Goal: Information Seeking & Learning: Find contact information

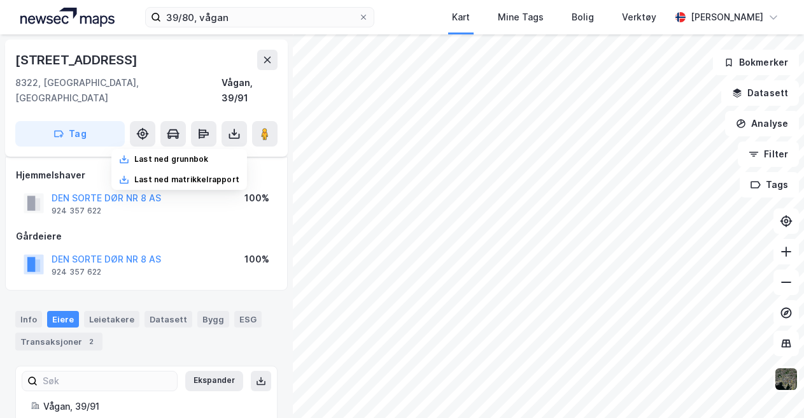
scroll to position [6, 0]
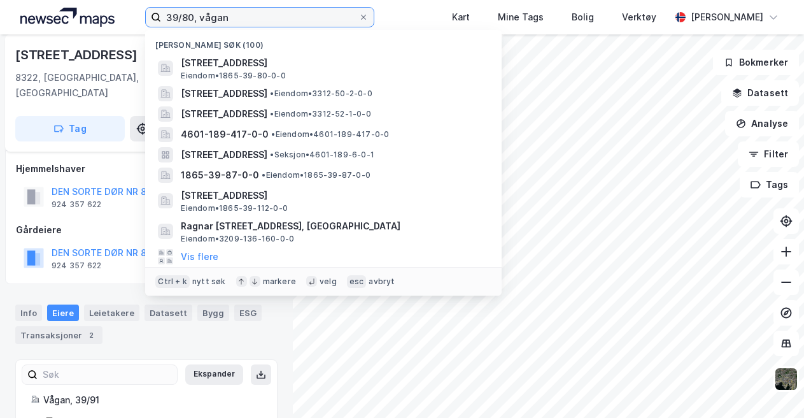
click at [261, 20] on input "39/80, vågan" at bounding box center [259, 17] width 197 height 19
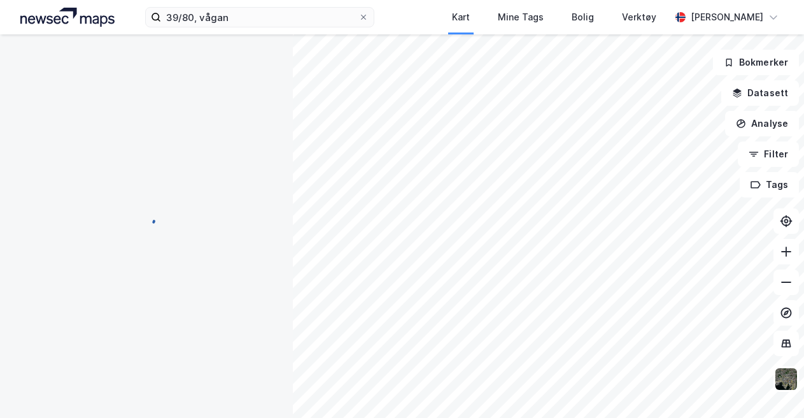
scroll to position [6, 0]
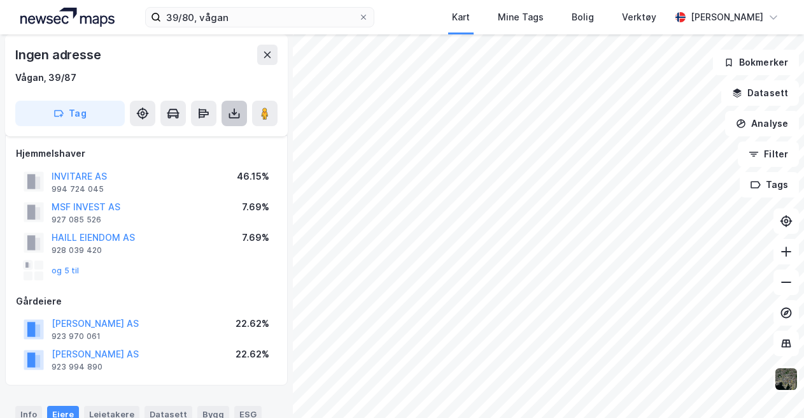
click at [232, 118] on icon at bounding box center [234, 115] width 11 height 5
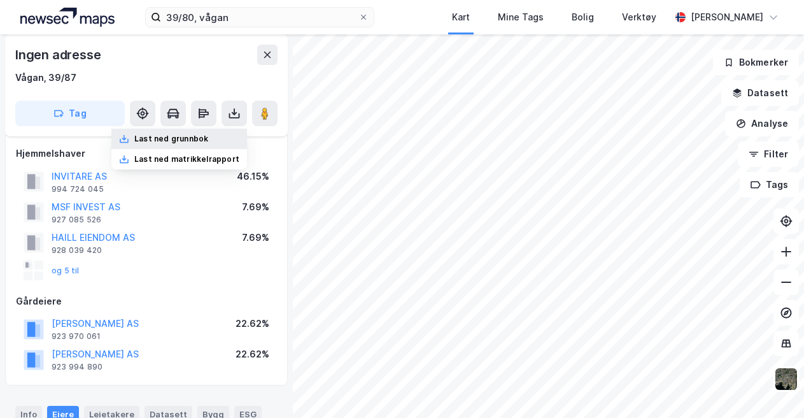
click at [187, 137] on div "Last ned grunnbok" at bounding box center [171, 139] width 74 height 10
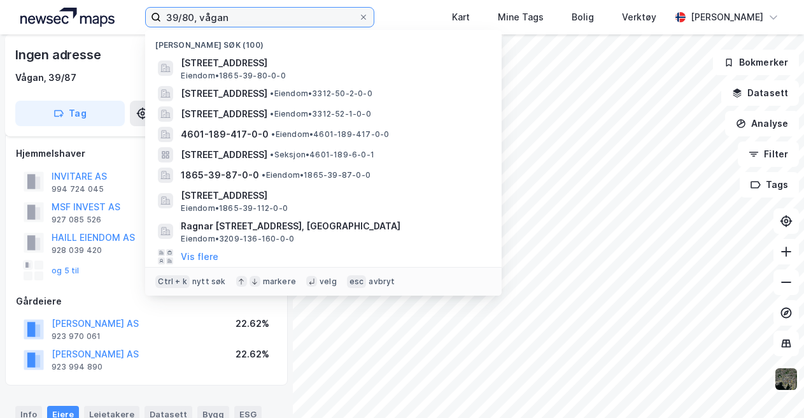
drag, startPoint x: 192, startPoint y: 15, endPoint x: 183, endPoint y: 15, distance: 8.3
click at [183, 15] on input "39/80, vågan" at bounding box center [259, 17] width 197 height 19
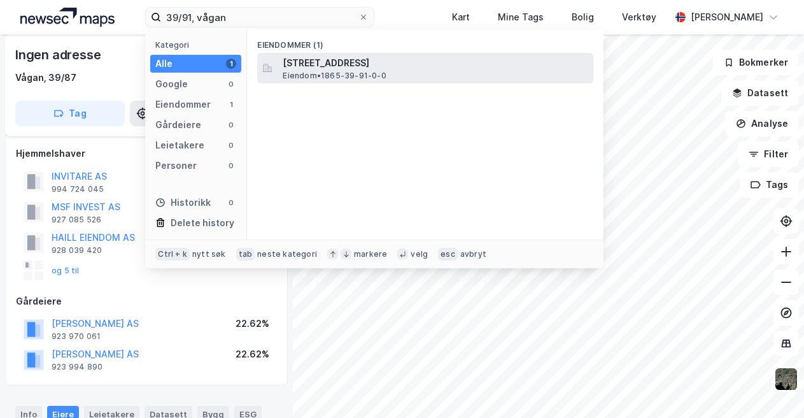
click at [348, 63] on span "[STREET_ADDRESS]" at bounding box center [436, 62] width 306 height 15
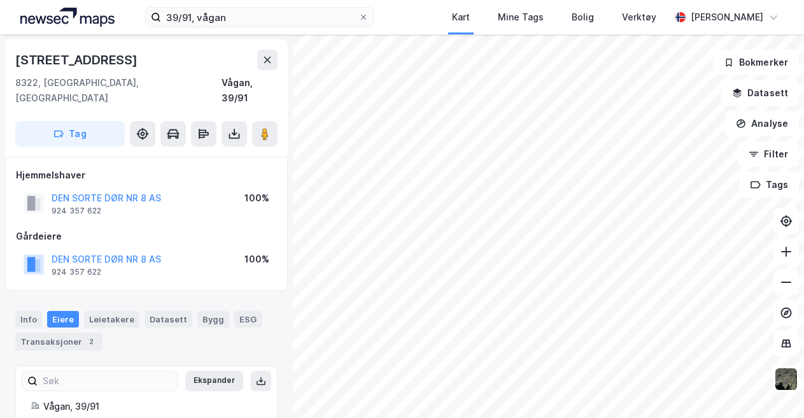
scroll to position [6, 0]
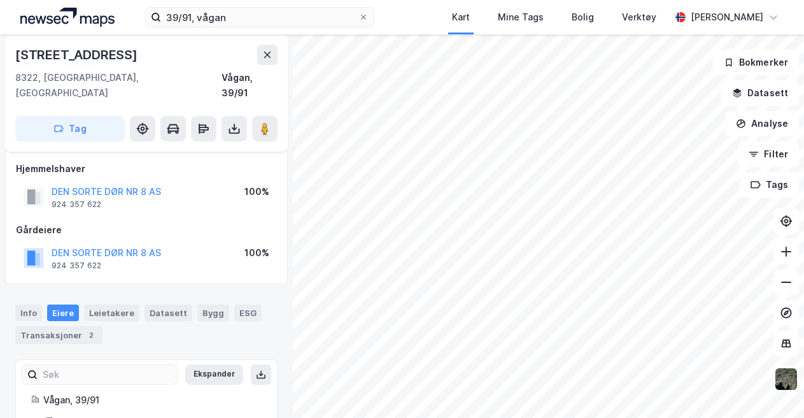
drag, startPoint x: 80, startPoint y: 192, endPoint x: 56, endPoint y: 208, distance: 28.8
click at [56, 222] on div "Gårdeiere" at bounding box center [146, 229] width 261 height 15
click at [82, 199] on div "924 357 622" at bounding box center [77, 204] width 50 height 10
click at [195, 17] on input "39/91, vågan" at bounding box center [259, 17] width 197 height 19
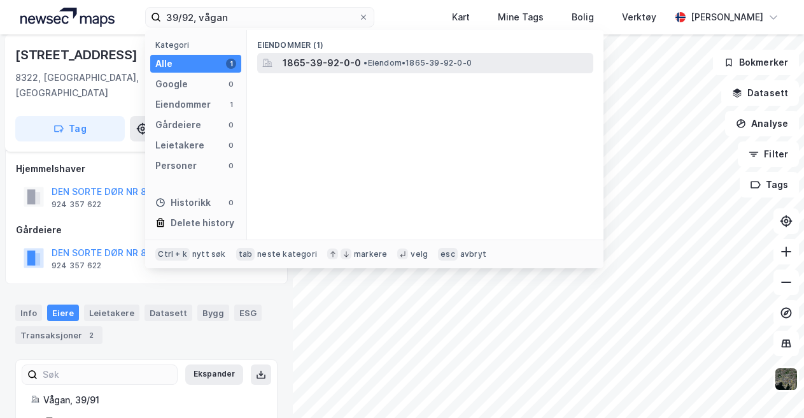
click at [402, 63] on span "• Eiendom • 1865-39-92-0-0" at bounding box center [417, 63] width 108 height 10
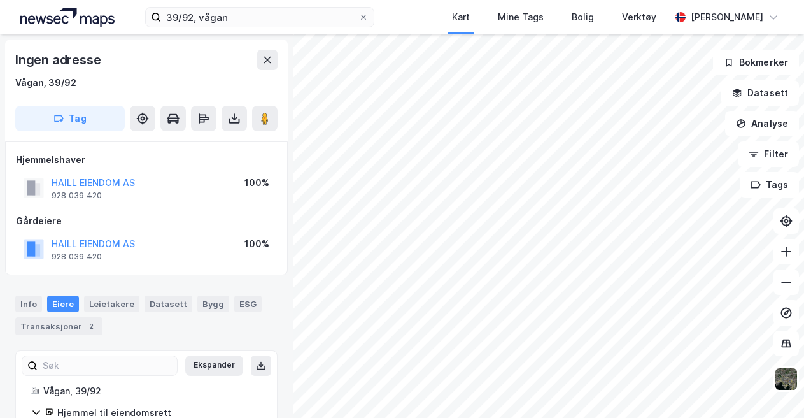
scroll to position [6, 0]
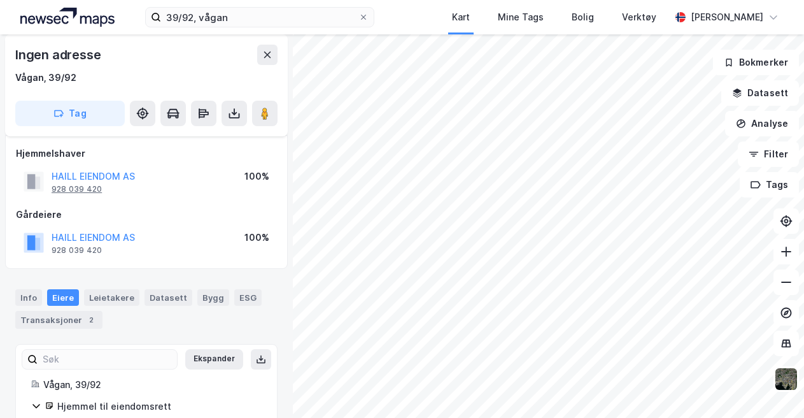
click at [88, 193] on div "928 039 420" at bounding box center [77, 189] width 50 height 10
click at [190, 15] on input "39/92, vågan" at bounding box center [259, 17] width 197 height 19
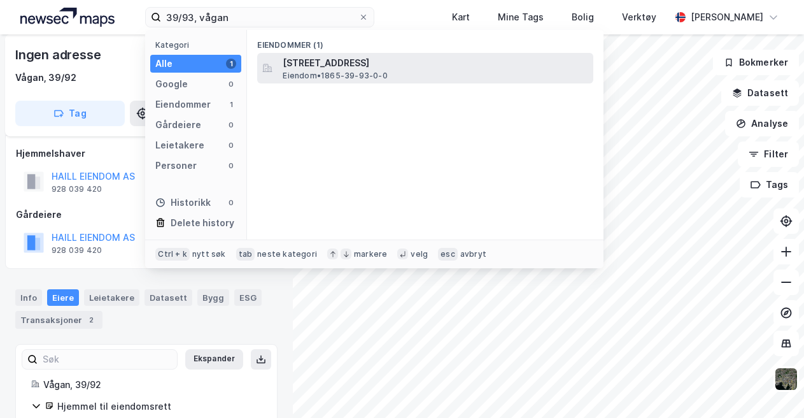
click at [348, 71] on span "Eiendom • 1865-39-93-0-0" at bounding box center [335, 76] width 104 height 10
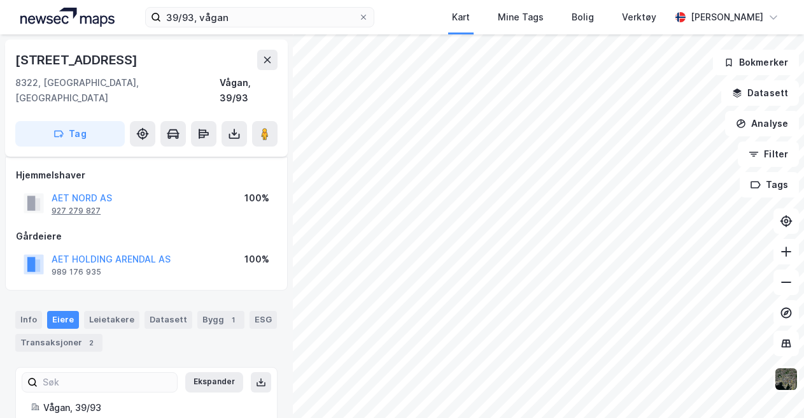
click at [75, 206] on div "927 279 827" at bounding box center [76, 211] width 49 height 10
click at [193, 20] on input "39/93, vågan" at bounding box center [259, 17] width 197 height 19
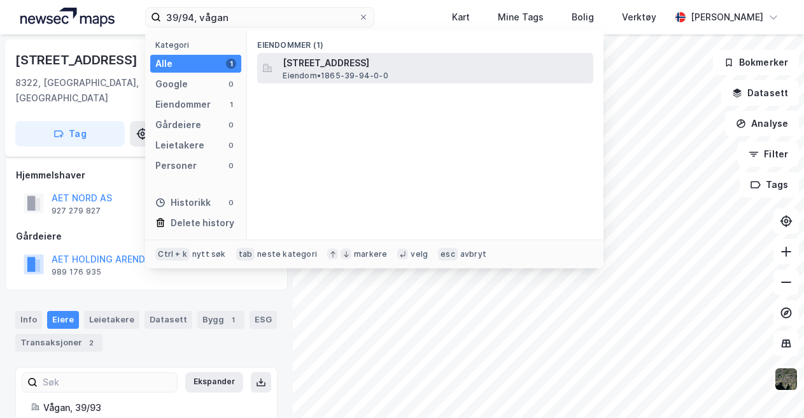
click at [366, 66] on span "[STREET_ADDRESS]" at bounding box center [436, 62] width 306 height 15
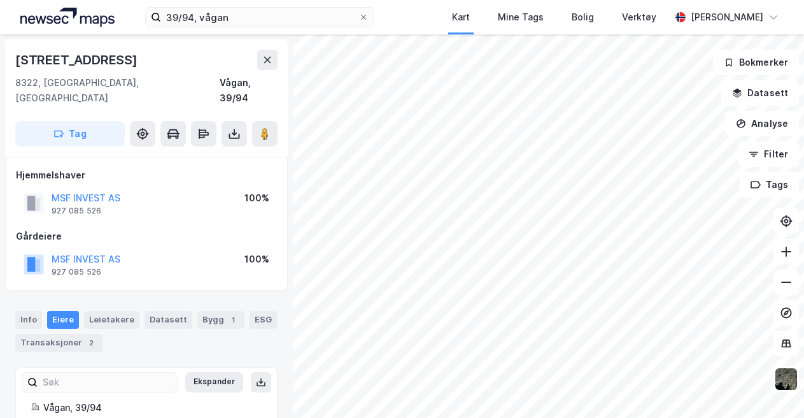
scroll to position [6, 0]
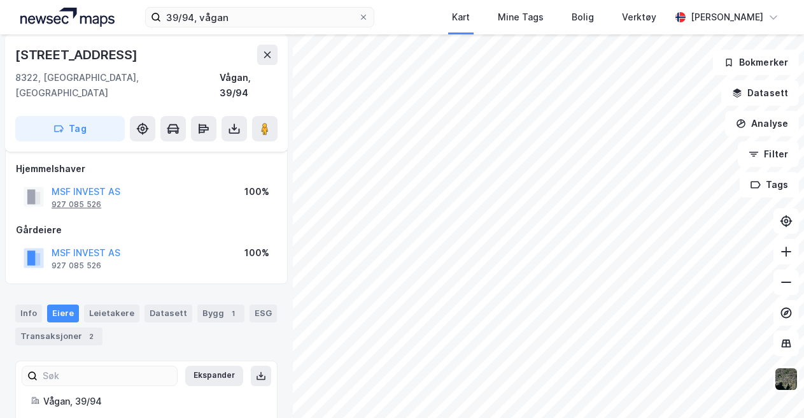
drag, startPoint x: 92, startPoint y: 190, endPoint x: 60, endPoint y: 192, distance: 32.5
click at [60, 199] on div "927 085 526" at bounding box center [77, 204] width 50 height 10
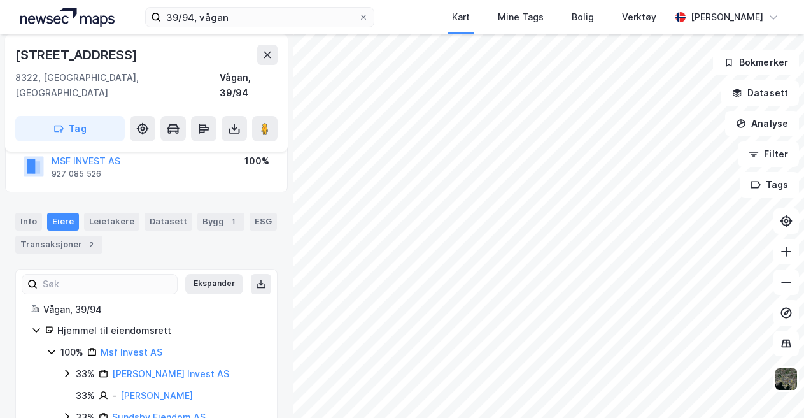
scroll to position [121, 0]
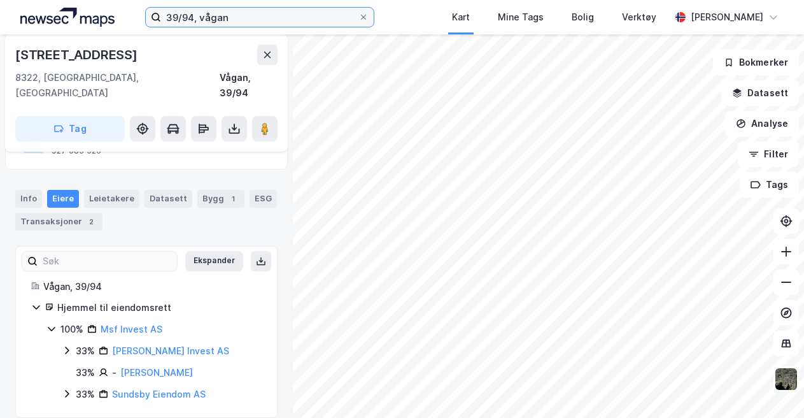
click at [193, 16] on input "39/94, vågan" at bounding box center [259, 17] width 197 height 19
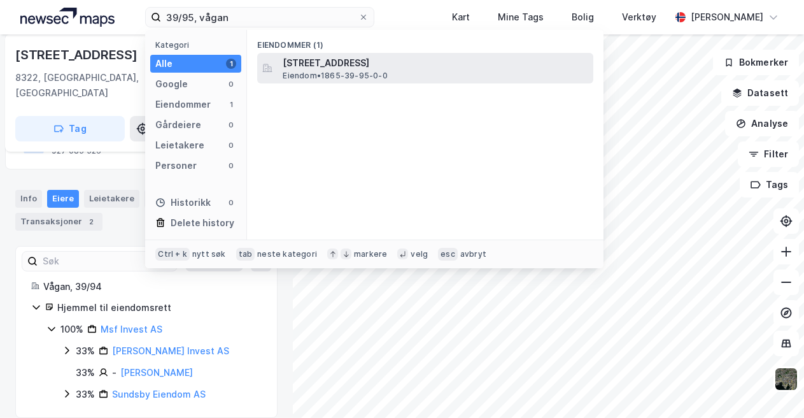
click at [367, 71] on span "Eiendom • 1865-39-95-0-0" at bounding box center [335, 76] width 104 height 10
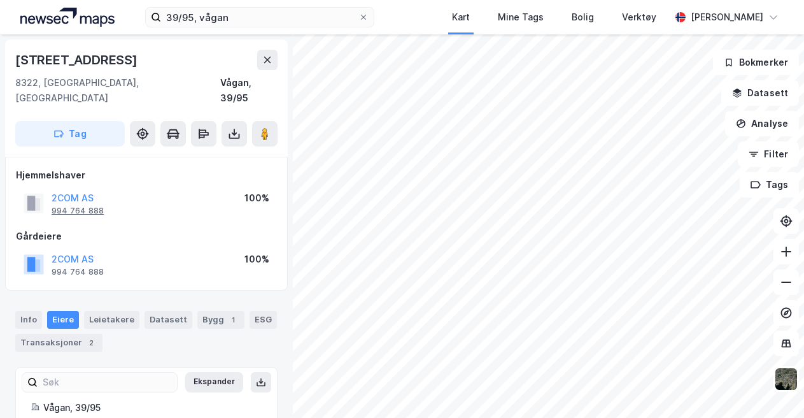
click at [82, 206] on div "994 764 888" at bounding box center [78, 211] width 52 height 10
drag, startPoint x: 195, startPoint y: 17, endPoint x: 204, endPoint y: 15, distance: 9.7
click at [195, 17] on input "39/95, vågan" at bounding box center [259, 17] width 197 height 19
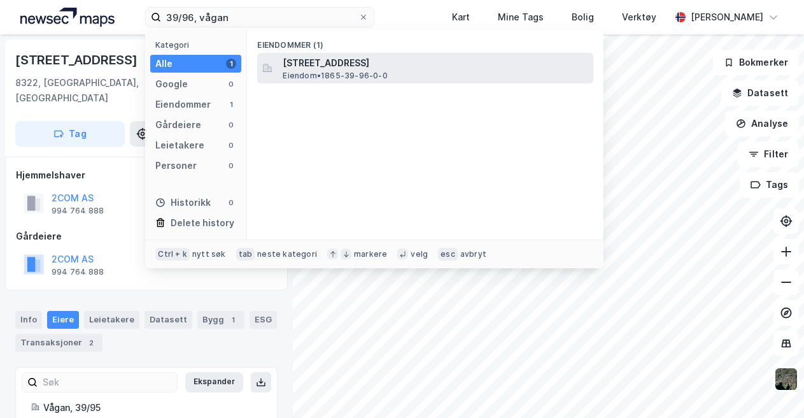
click at [350, 60] on span "[STREET_ADDRESS]" at bounding box center [436, 62] width 306 height 15
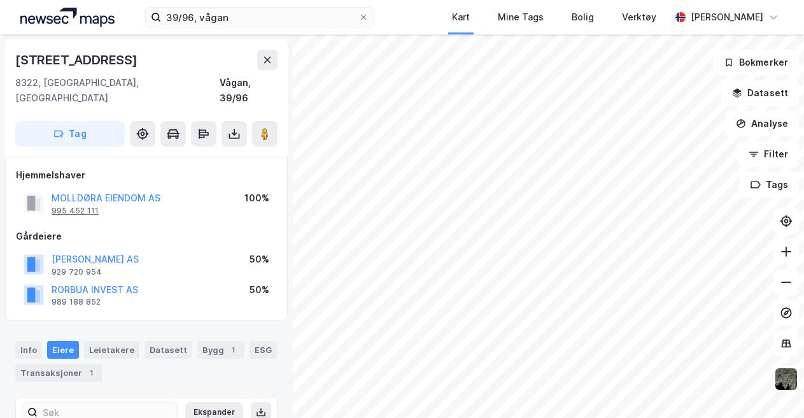
click at [91, 206] on div "995 452 111" at bounding box center [75, 211] width 47 height 10
drag, startPoint x: 195, startPoint y: 19, endPoint x: 204, endPoint y: 14, distance: 10.8
click at [195, 19] on input "39/96, vågan" at bounding box center [259, 17] width 197 height 19
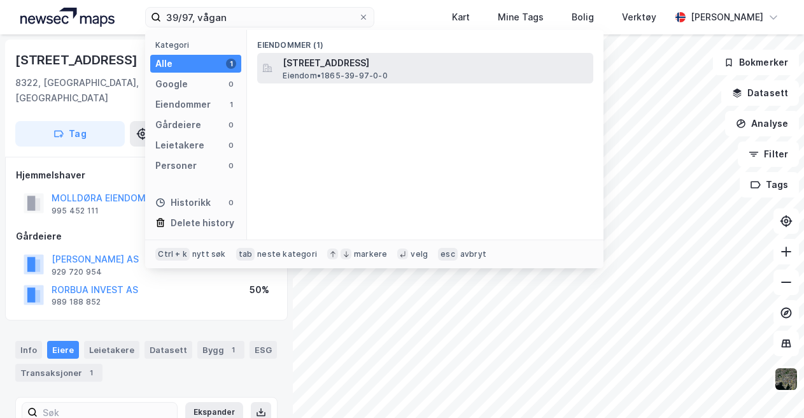
click at [321, 65] on span "[STREET_ADDRESS]" at bounding box center [436, 62] width 306 height 15
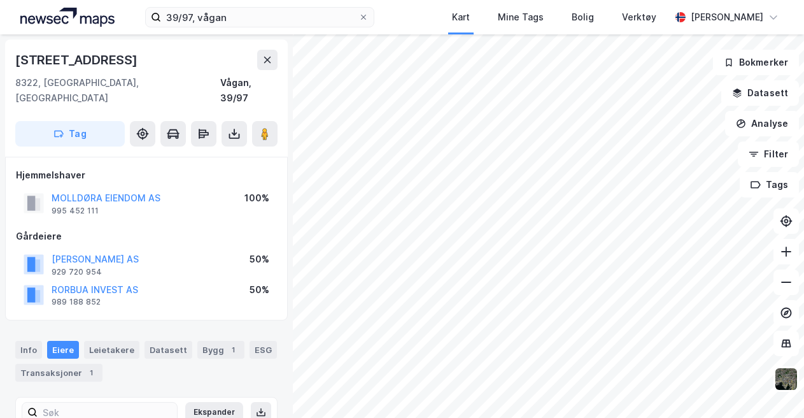
scroll to position [1, 0]
click at [192, 14] on input "39/97, vågan" at bounding box center [259, 17] width 197 height 19
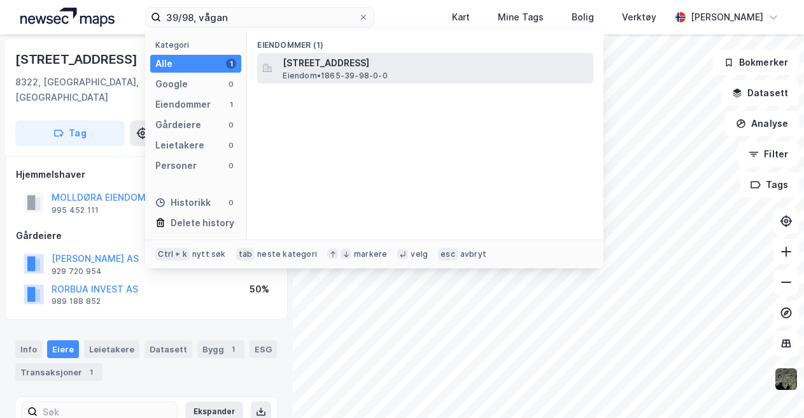
click at [341, 63] on span "[STREET_ADDRESS]" at bounding box center [436, 62] width 306 height 15
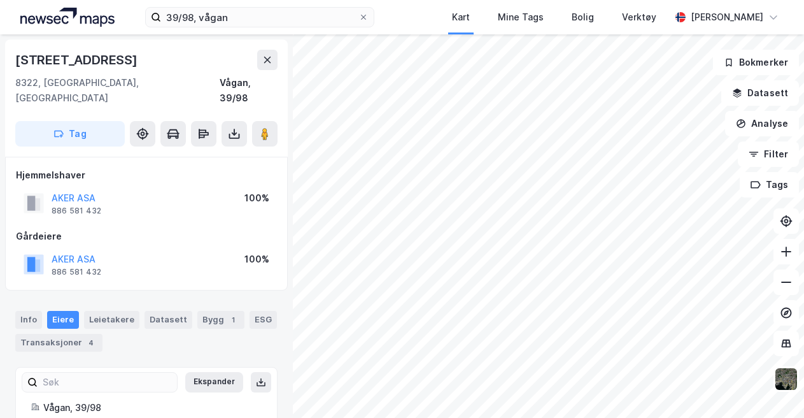
scroll to position [1, 0]
click at [80, 205] on div "886 581 432" at bounding box center [77, 210] width 50 height 10
click at [235, 127] on icon at bounding box center [234, 133] width 13 height 13
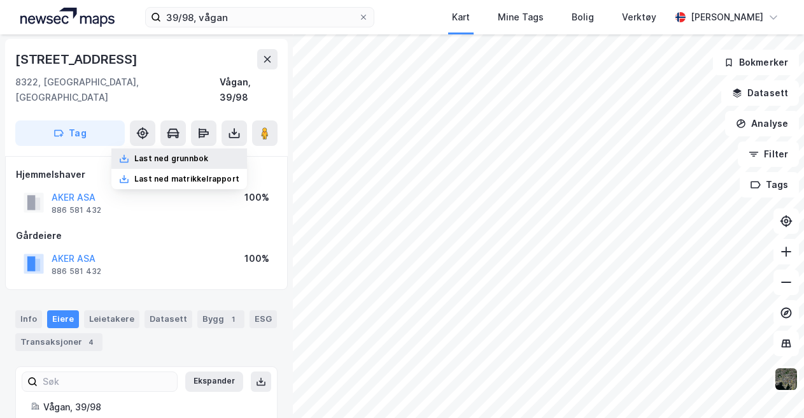
click at [154, 153] on div "Last ned grunnbok" at bounding box center [171, 158] width 74 height 10
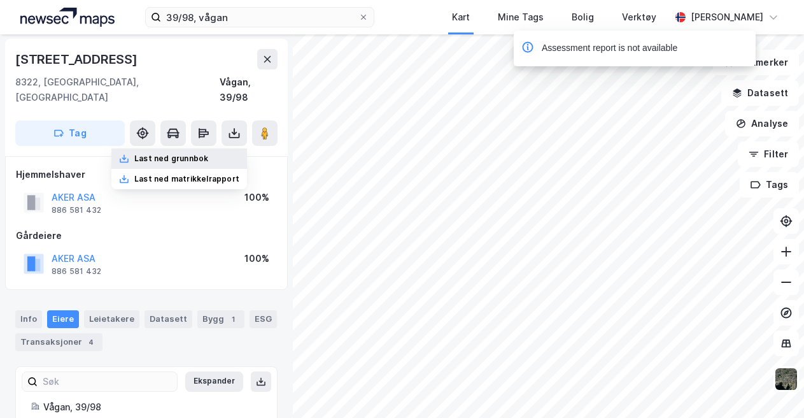
click at [160, 153] on div "Last ned grunnbok" at bounding box center [171, 158] width 74 height 10
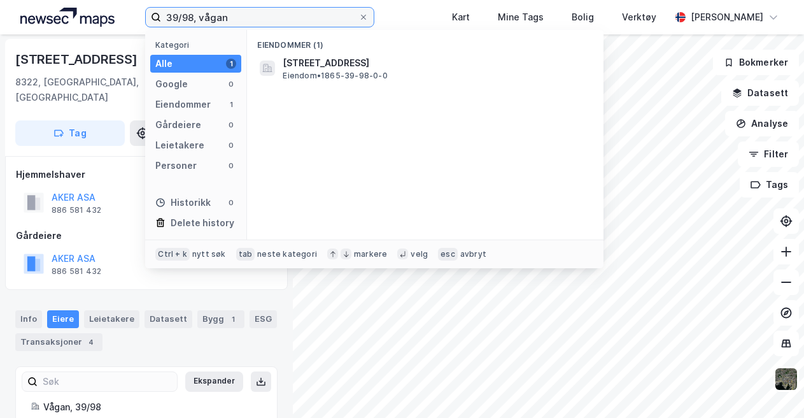
click at [192, 18] on input "39/98, vågan" at bounding box center [259, 17] width 197 height 19
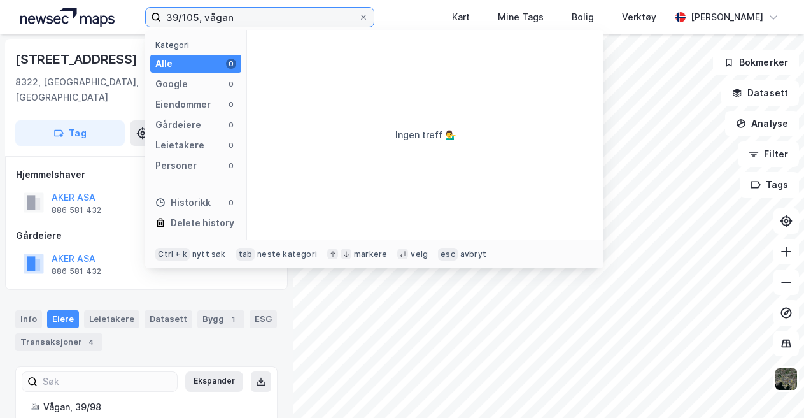
click at [248, 15] on input "39/105, vågan" at bounding box center [259, 17] width 197 height 19
click at [196, 18] on input "39/105, vågan" at bounding box center [259, 17] width 197 height 19
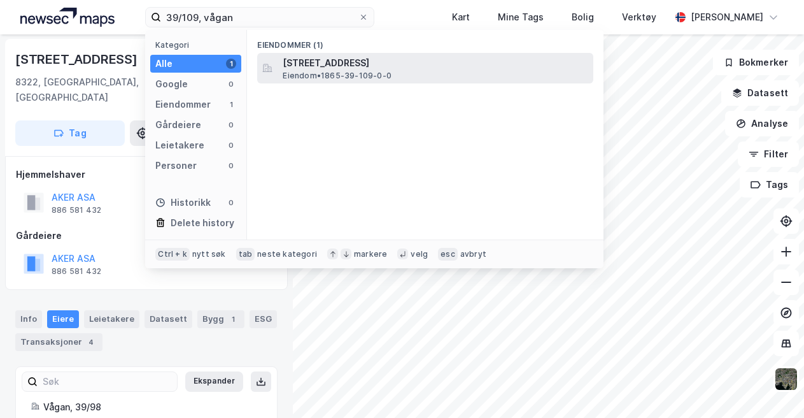
click at [339, 64] on span "[STREET_ADDRESS]" at bounding box center [436, 62] width 306 height 15
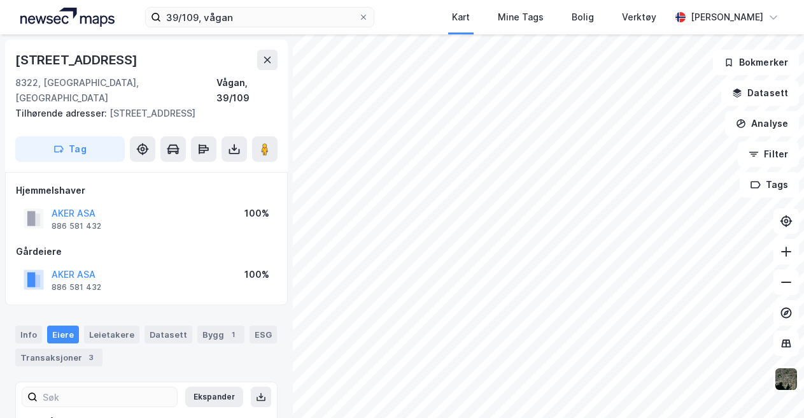
scroll to position [1, 0]
click at [194, 20] on input "39/109, vågan" at bounding box center [259, 17] width 197 height 19
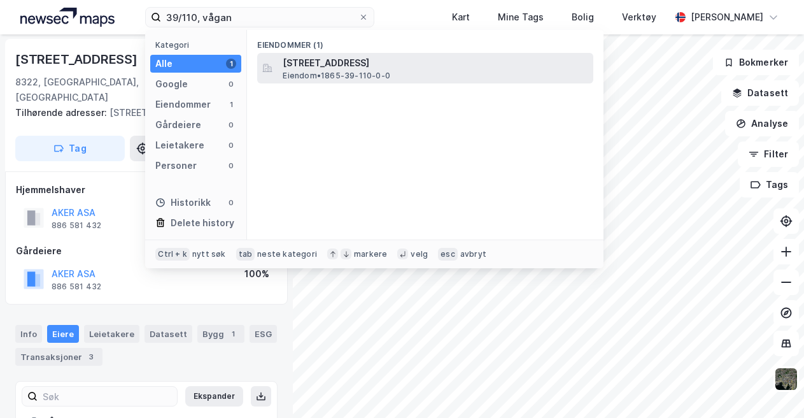
click at [337, 57] on span "[STREET_ADDRESS]" at bounding box center [436, 62] width 306 height 15
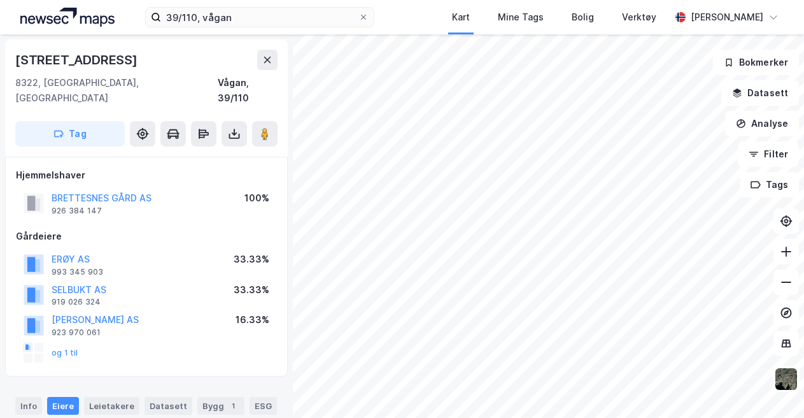
scroll to position [1, 0]
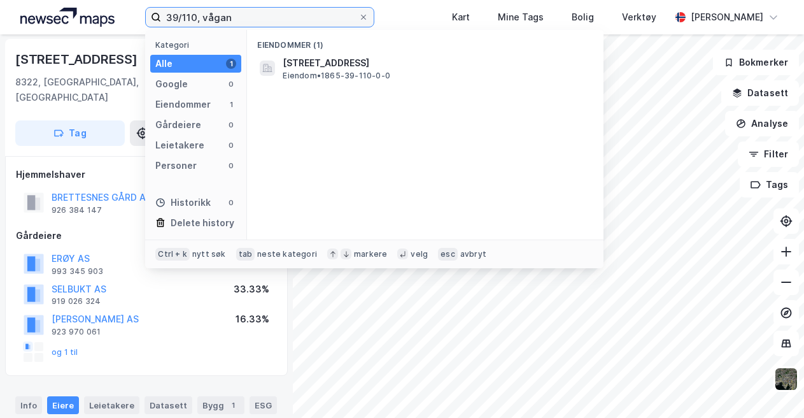
click at [197, 15] on input "39/110, vågan" at bounding box center [259, 17] width 197 height 19
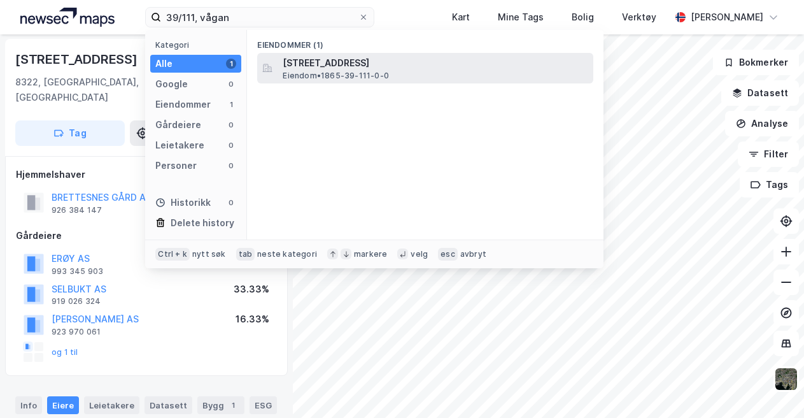
click at [325, 71] on span "Eiendom • 1865-39-111-0-0" at bounding box center [336, 76] width 106 height 10
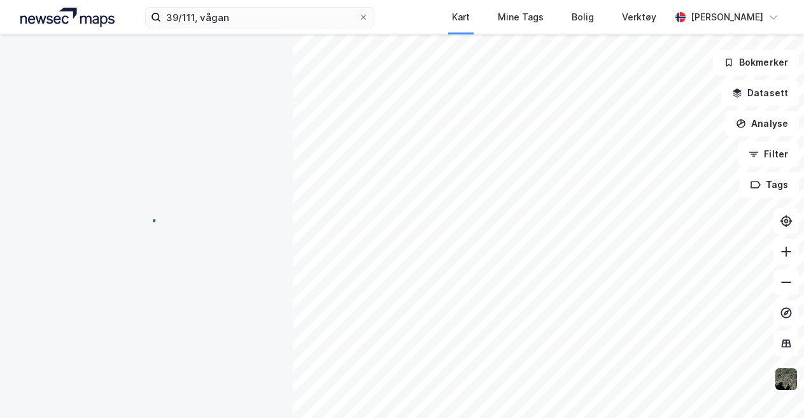
scroll to position [1, 0]
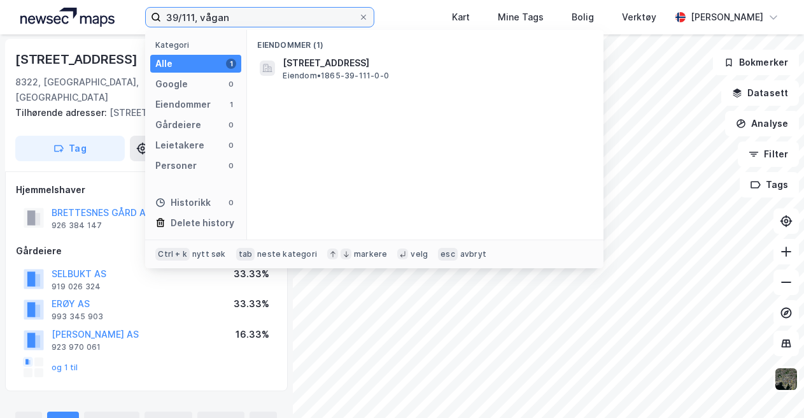
click at [192, 17] on input "39/111, vågan" at bounding box center [259, 17] width 197 height 19
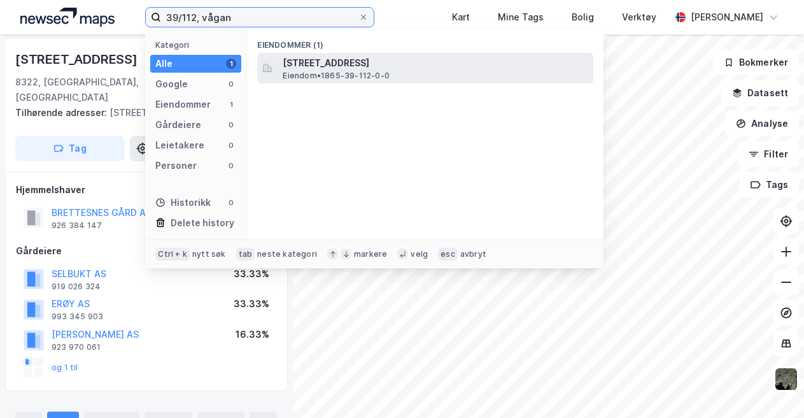
type input "39/112, vågan"
click at [346, 74] on span "Eiendom • 1865-39-112-0-0" at bounding box center [336, 76] width 107 height 10
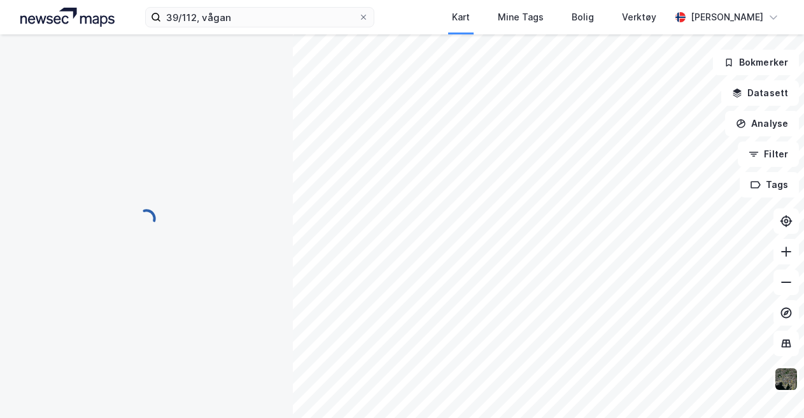
scroll to position [1, 0]
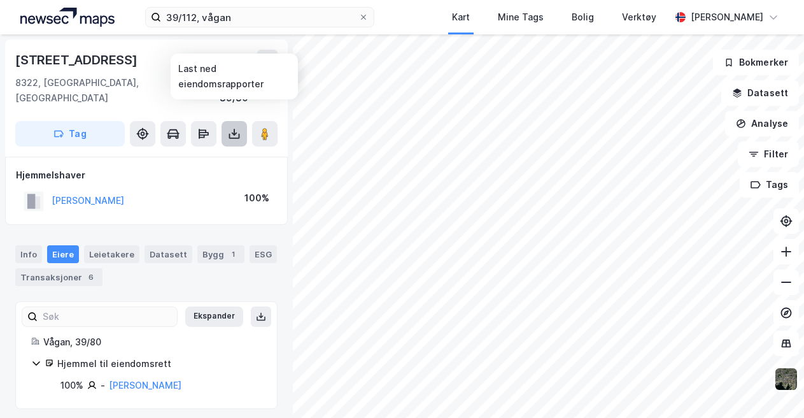
click at [235, 127] on icon at bounding box center [234, 133] width 13 height 13
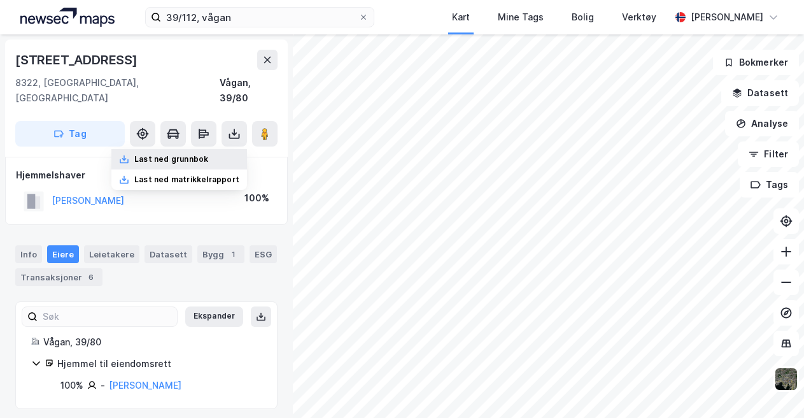
click at [205, 154] on div "Last ned grunnbok" at bounding box center [171, 159] width 74 height 10
